Goal: Information Seeking & Learning: Learn about a topic

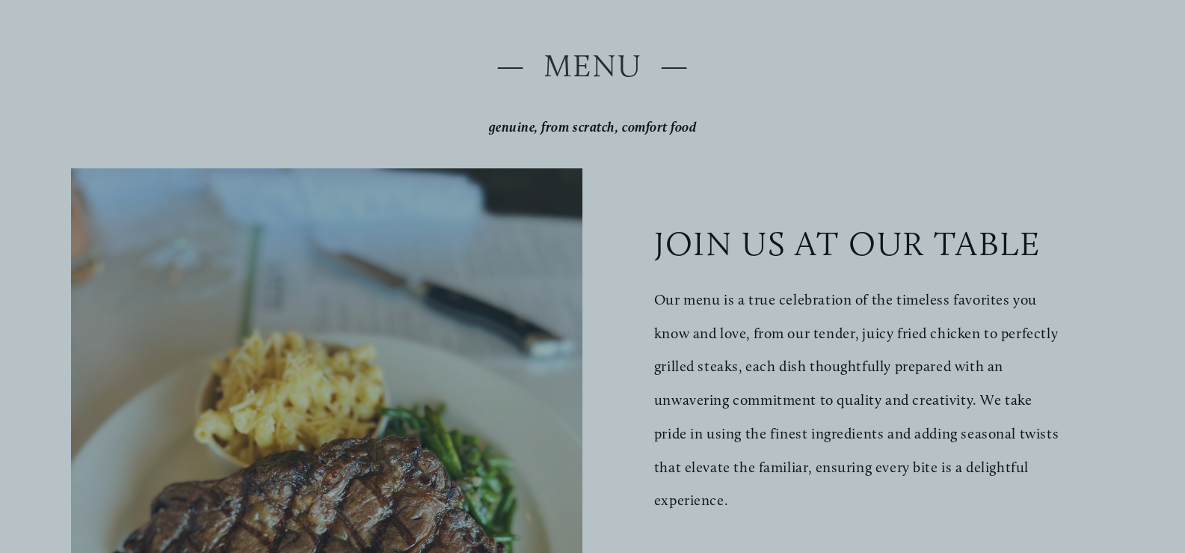
scroll to position [299, 0]
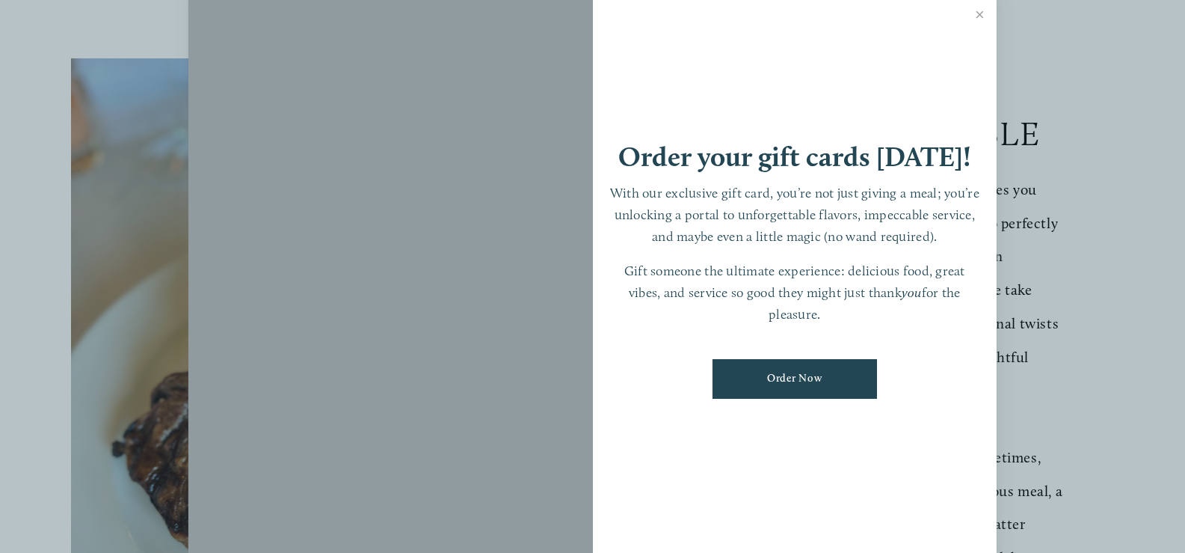
drag, startPoint x: 983, startPoint y: 7, endPoint x: 982, endPoint y: 16, distance: 9.0
click at [983, 9] on link "Close" at bounding box center [979, 17] width 29 height 42
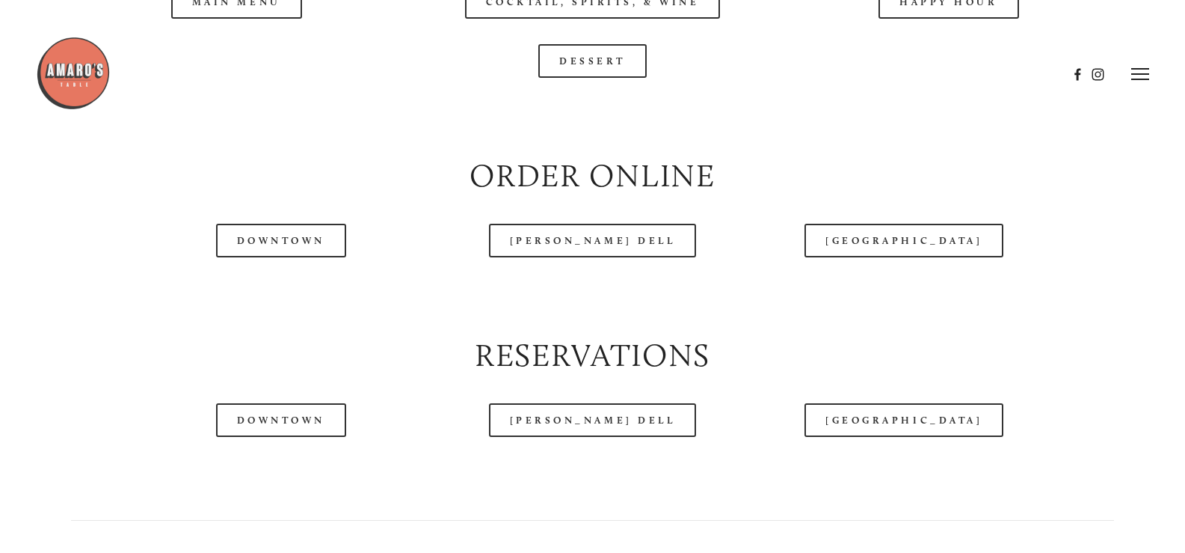
scroll to position [1677, 0]
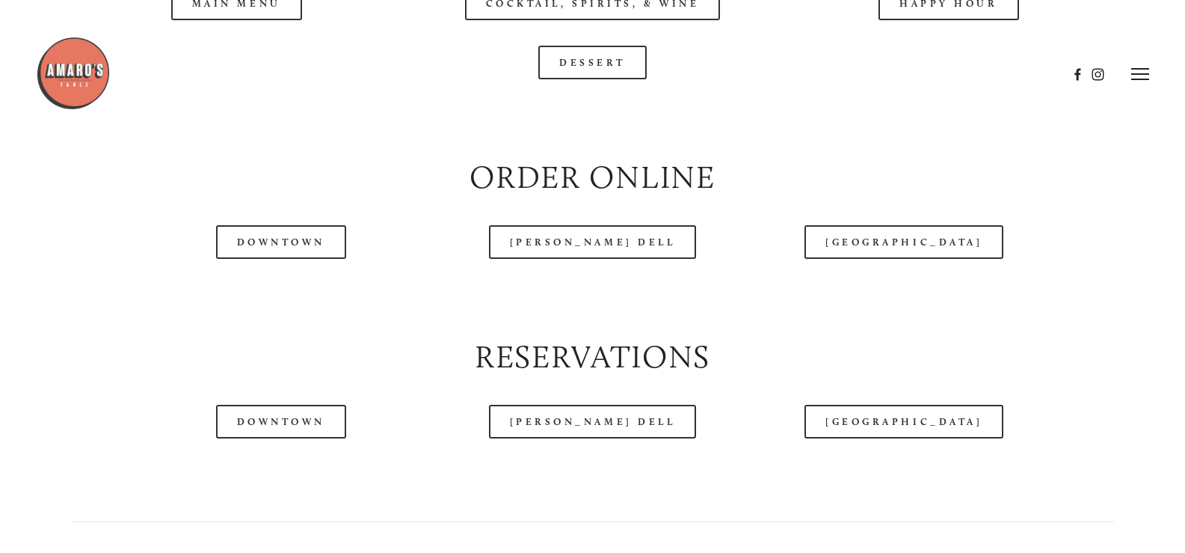
click at [265, 49] on div at bounding box center [552, 74] width 1032 height 77
click at [227, 47] on div at bounding box center [552, 74] width 1032 height 77
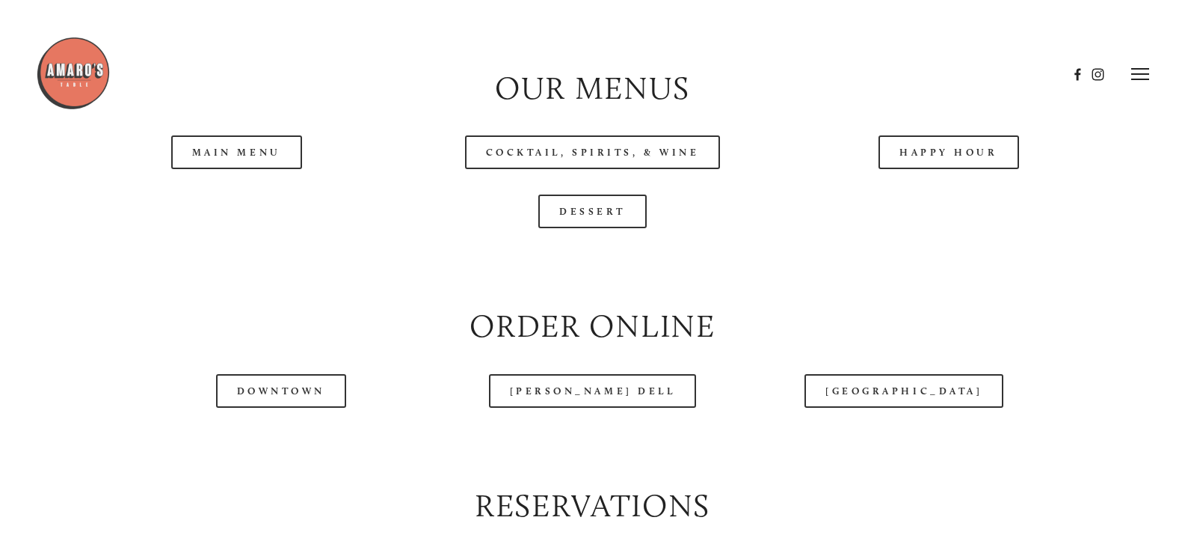
scroll to position [1528, 0]
click at [251, 170] on link "Main Menu" at bounding box center [236, 153] width 131 height 34
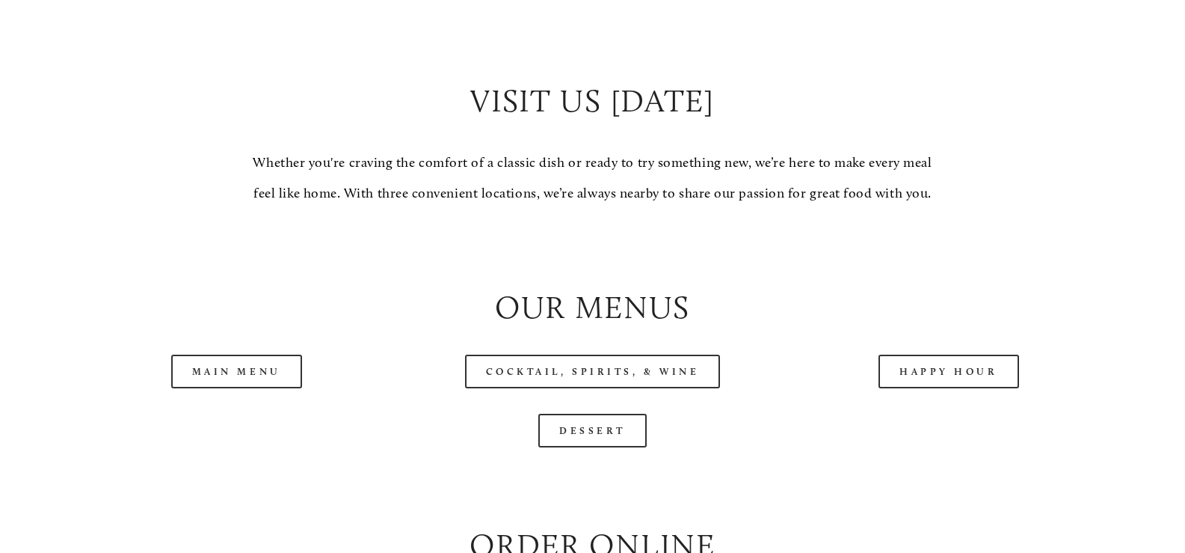
scroll to position [1421, 0]
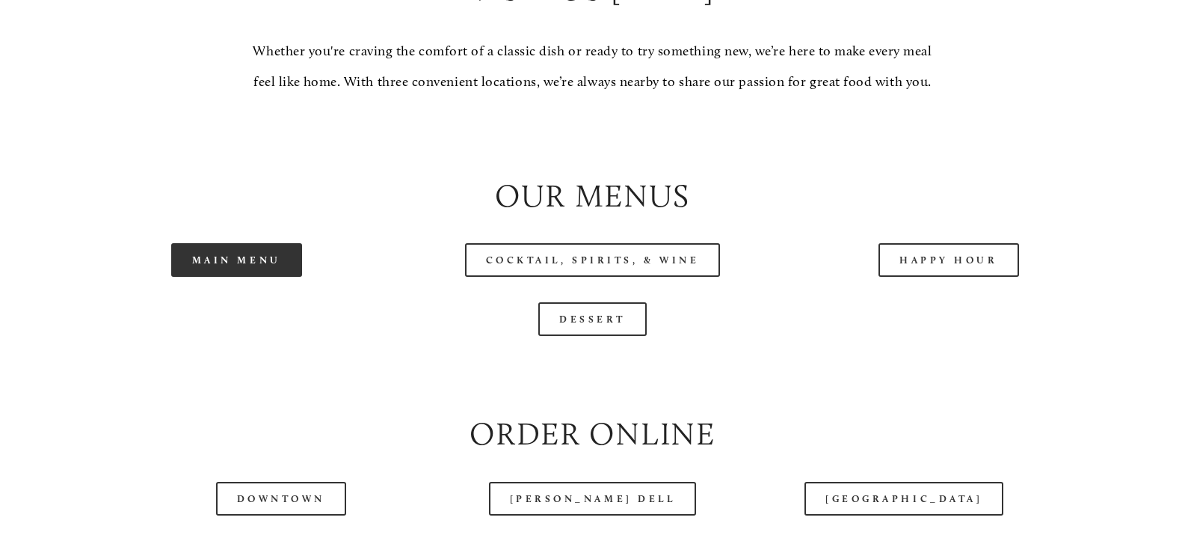
click at [253, 277] on link "Main Menu" at bounding box center [236, 260] width 131 height 34
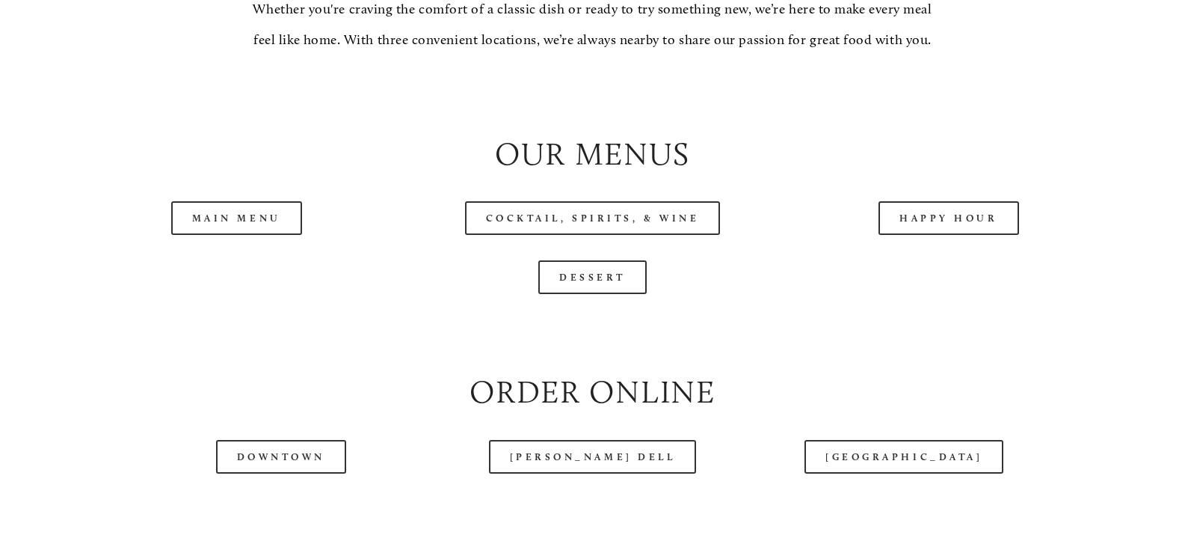
scroll to position [1496, 0]
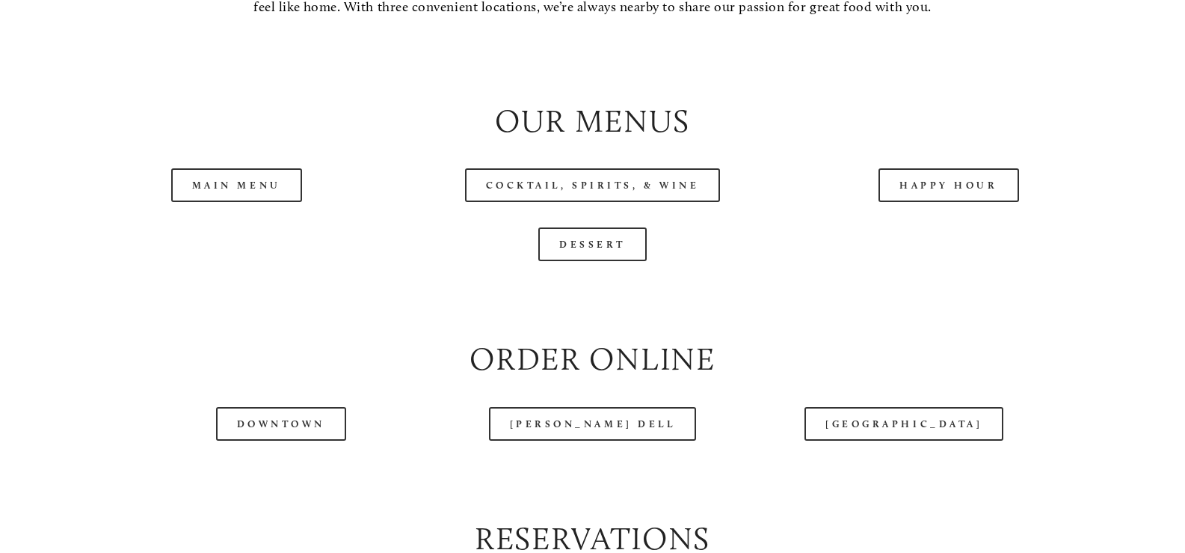
click at [908, 215] on div "Happy Hour" at bounding box center [949, 185] width 356 height 59
click at [921, 202] on link "Happy Hour" at bounding box center [949, 185] width 141 height 34
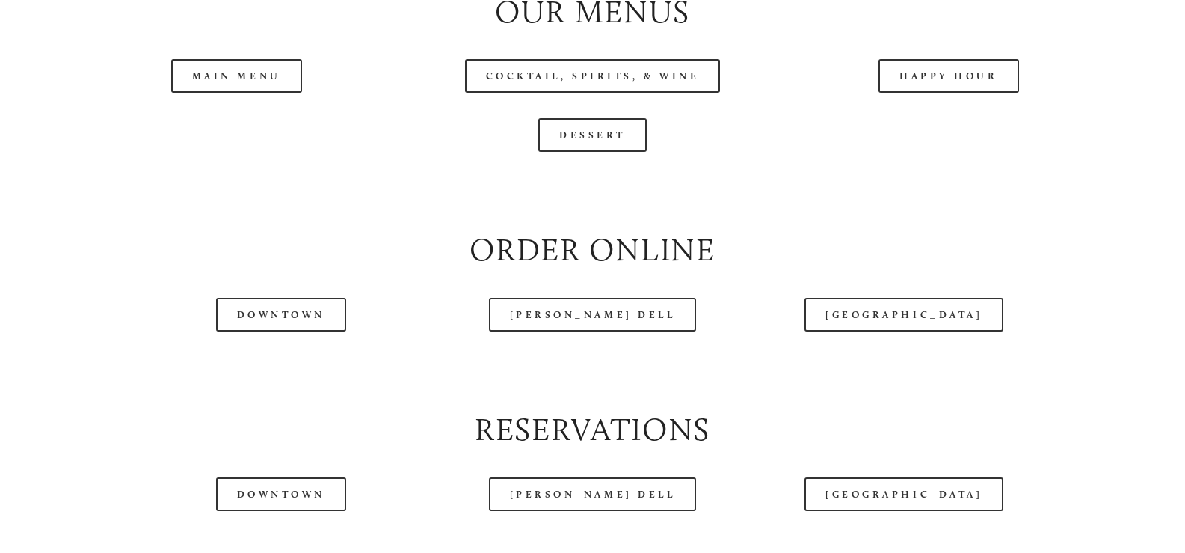
scroll to position [1645, 0]
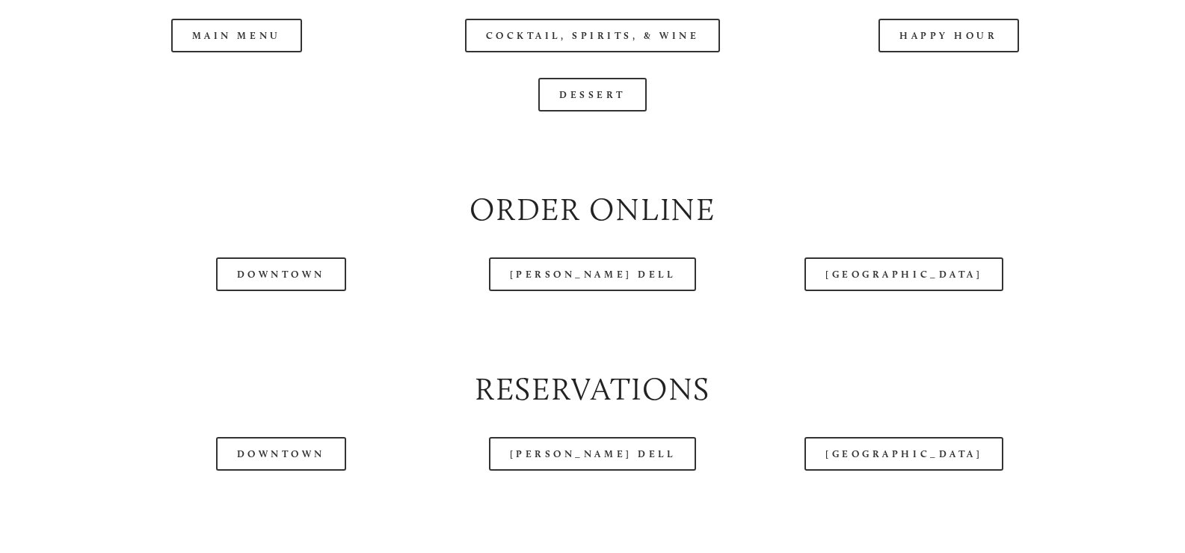
click at [933, 61] on div at bounding box center [552, 37] width 1032 height 77
click at [929, 79] on header "Menu Order Now Visit Gallery 0" at bounding box center [593, 37] width 1114 height 148
click at [958, 74] on div at bounding box center [552, 37] width 1032 height 77
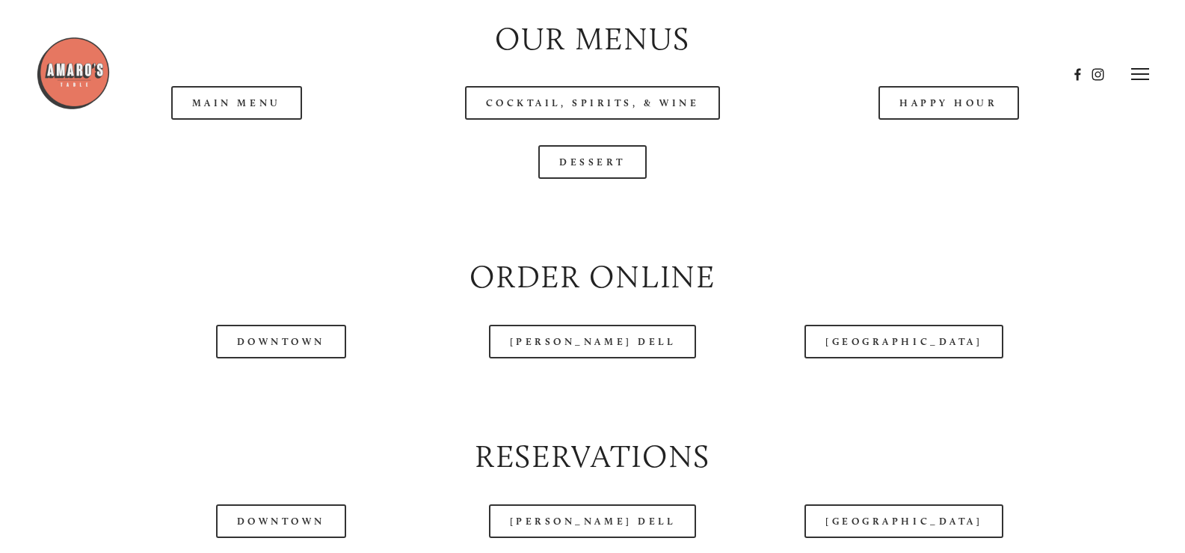
scroll to position [1570, 0]
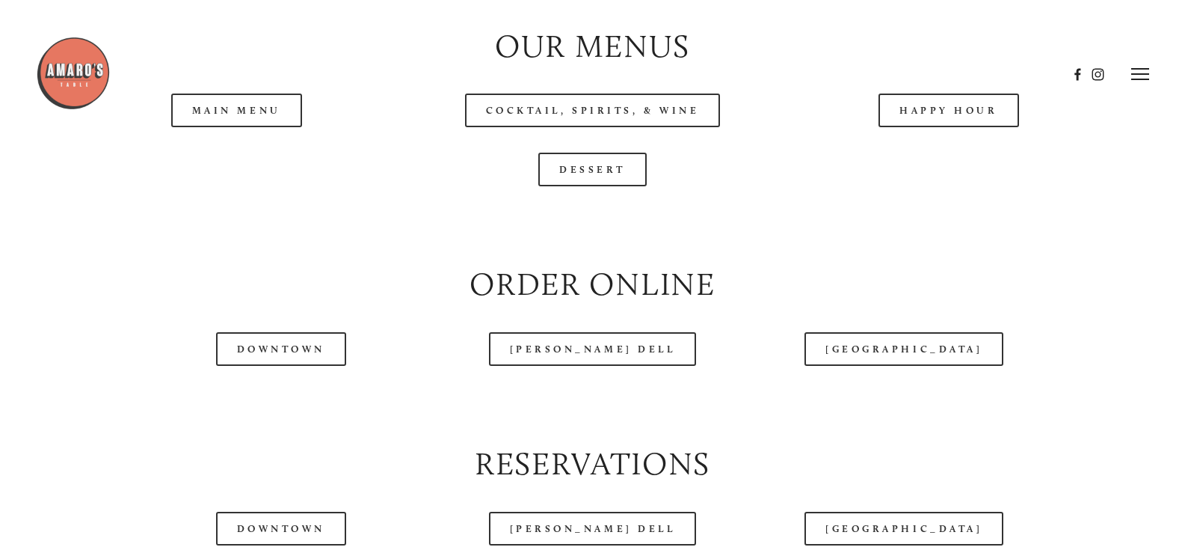
click at [936, 147] on header "Menu Order Now Visit Gallery 0" at bounding box center [593, 74] width 1114 height 148
click at [937, 127] on link "Happy Hour" at bounding box center [949, 110] width 141 height 34
